Goal: Information Seeking & Learning: Compare options

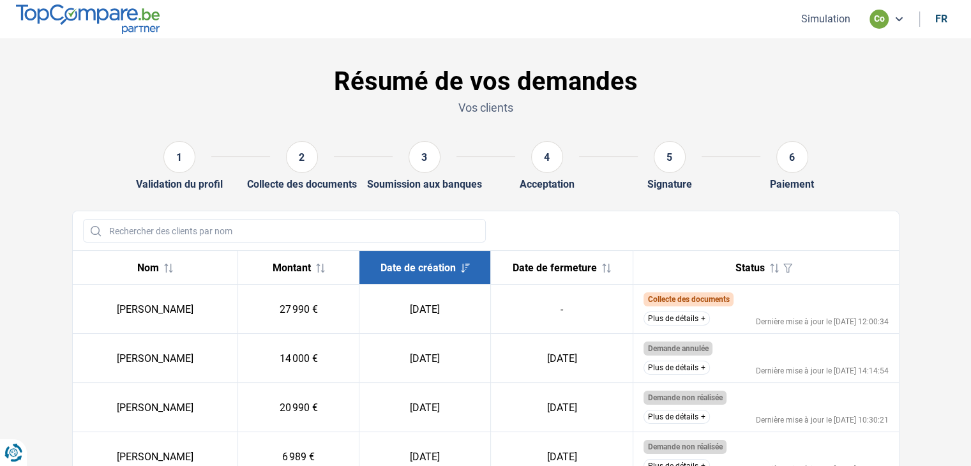
click at [656, 319] on button "Plus de détails" at bounding box center [676, 318] width 66 height 14
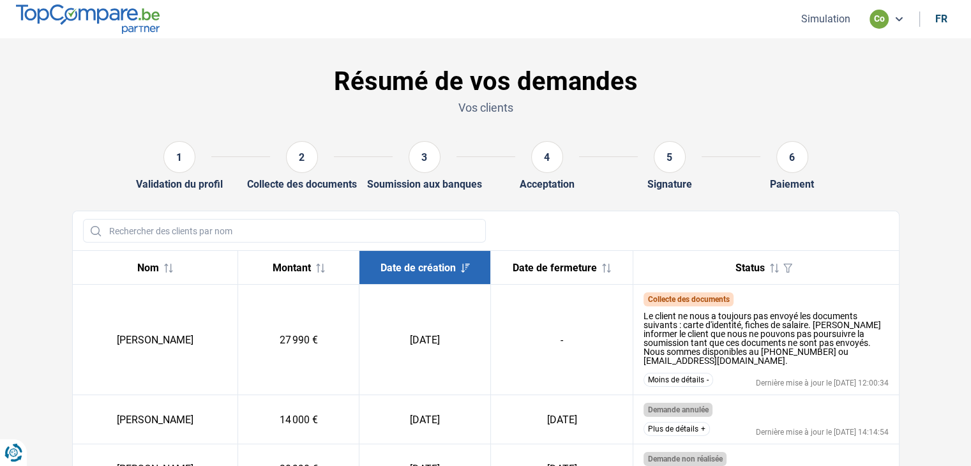
click at [568, 300] on td "-" at bounding box center [562, 340] width 142 height 110
